Goal: Find contact information: Find contact information

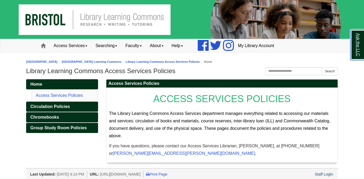
scroll to position [3, 0]
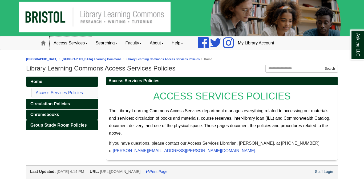
click at [81, 46] on link "Access Services" at bounding box center [71, 42] width 42 height 13
click at [103, 44] on link "Searching" at bounding box center [106, 42] width 30 height 13
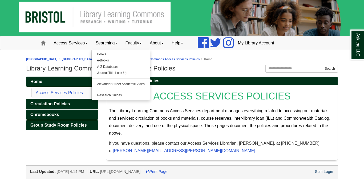
click at [185, 71] on h1 "Library Learning Commons Access Services Policies" at bounding box center [182, 68] width 312 height 7
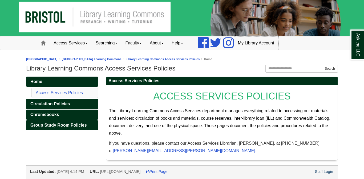
click at [258, 46] on link "My Library Account" at bounding box center [256, 42] width 44 height 13
click at [92, 59] on link "[GEOGRAPHIC_DATA] Learning Commons" at bounding box center [92, 59] width 60 height 3
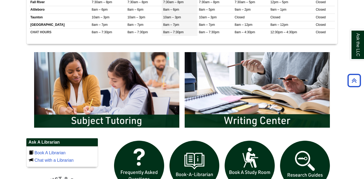
scroll to position [238, 0]
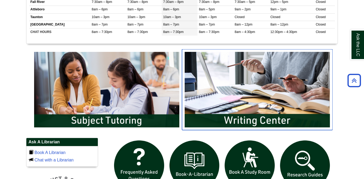
click at [193, 84] on img "slideshow" at bounding box center [257, 89] width 151 height 81
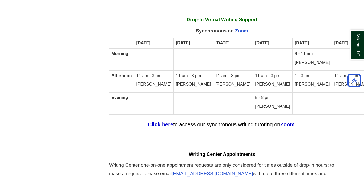
scroll to position [3150, 0]
click at [291, 122] on strong "Zoom" at bounding box center [287, 125] width 14 height 6
click at [158, 122] on strong "Click here" at bounding box center [161, 125] width 26 height 6
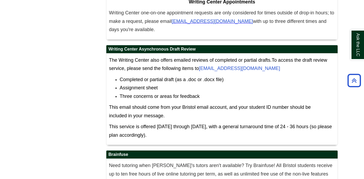
scroll to position [3305, 0]
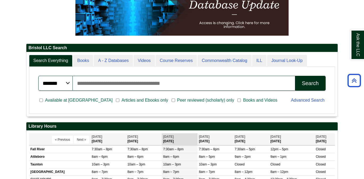
scroll to position [64, 311]
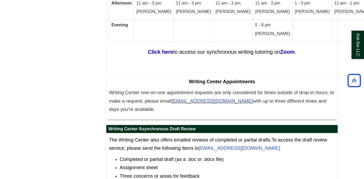
scroll to position [3223, 0]
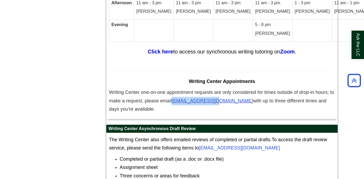
drag, startPoint x: 172, startPoint y: 99, endPoint x: 213, endPoint y: 97, distance: 40.8
click at [213, 97] on span "Writing Center one-on-one appointment requests are only considered for times ou…" at bounding box center [221, 100] width 225 height 21
drag, startPoint x: 235, startPoint y: 99, endPoint x: 174, endPoint y: 99, distance: 61.3
click at [174, 99] on span "Writing Center one-on-one appointment requests are only considered for times ou…" at bounding box center [221, 100] width 225 height 21
click at [174, 99] on span "[EMAIL_ADDRESS][DOMAIN_NAME]" at bounding box center [212, 100] width 81 height 5
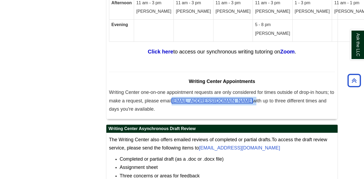
copy span "[EMAIL_ADDRESS][DOMAIN_NAME]"
click at [174, 99] on span "[EMAIL_ADDRESS][DOMAIN_NAME]" at bounding box center [212, 100] width 81 height 5
